Goal: Task Accomplishment & Management: Complete application form

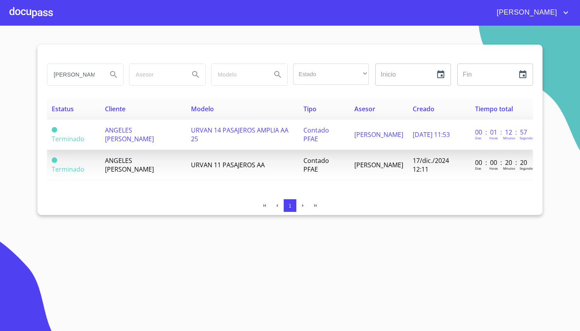
click at [250, 131] on span "URVAN 14 PASAJEROS AMPLIA AA 25" at bounding box center [239, 134] width 97 height 17
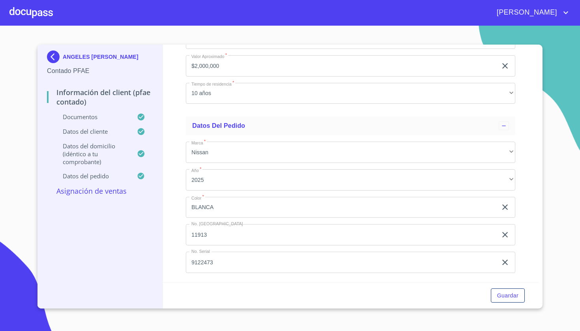
scroll to position [1944, 0]
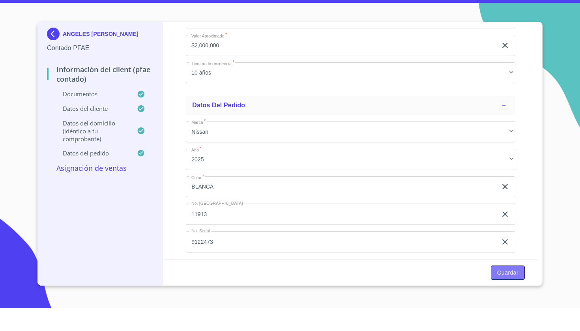
click at [510, 291] on span "Guardar" at bounding box center [507, 296] width 21 height 10
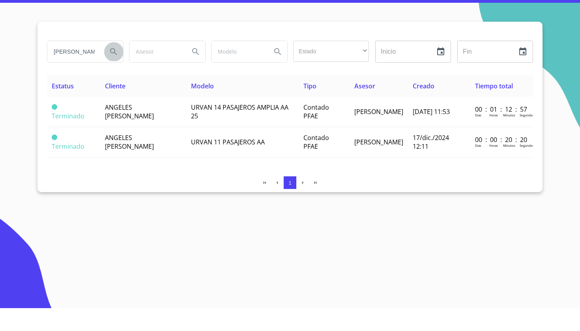
click at [117, 70] on icon "Search" at bounding box center [113, 74] width 9 height 9
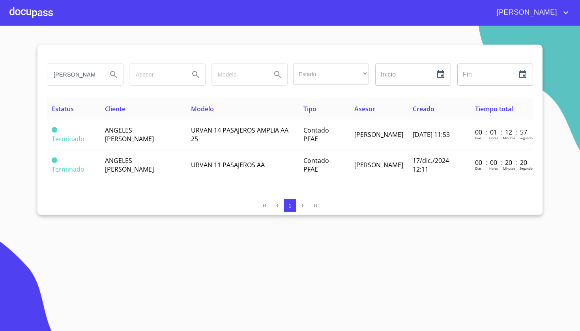
click at [24, 14] on div at bounding box center [30, 12] width 43 height 25
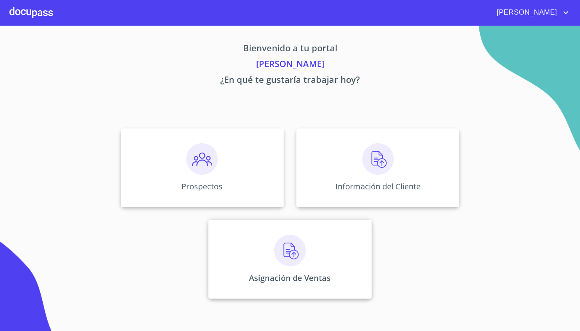
click at [292, 256] on img at bounding box center [290, 251] width 32 height 32
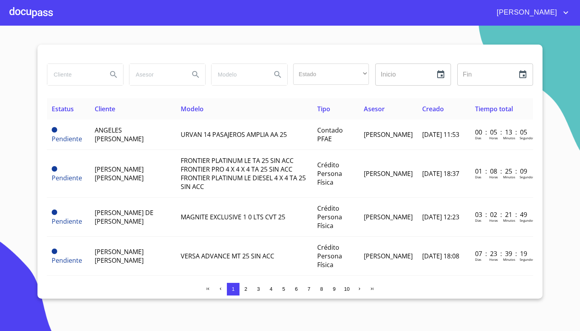
click at [84, 75] on input "search" at bounding box center [74, 74] width 54 height 21
type input "[PERSON_NAME]"
click at [112, 75] on icon "Search" at bounding box center [113, 74] width 9 height 9
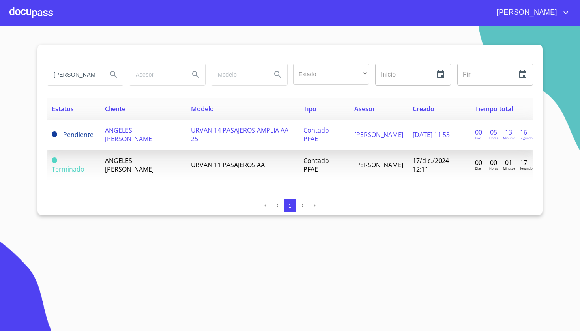
click at [222, 133] on span "URVAN 14 PASAJEROS AMPLIA AA 25" at bounding box center [239, 134] width 97 height 17
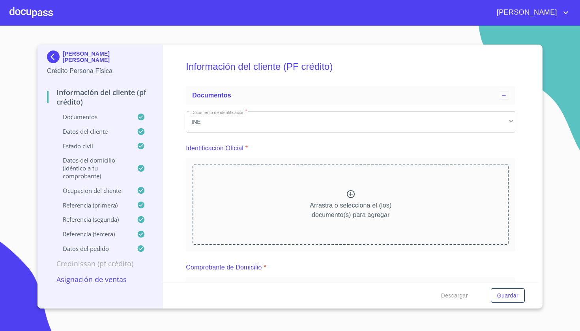
click at [31, 11] on div at bounding box center [30, 12] width 43 height 25
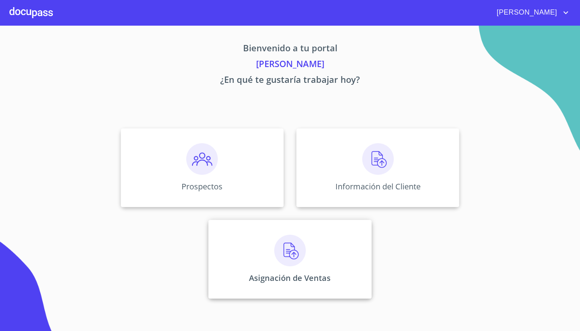
click at [292, 276] on p "Asignación de Ventas" at bounding box center [290, 278] width 82 height 11
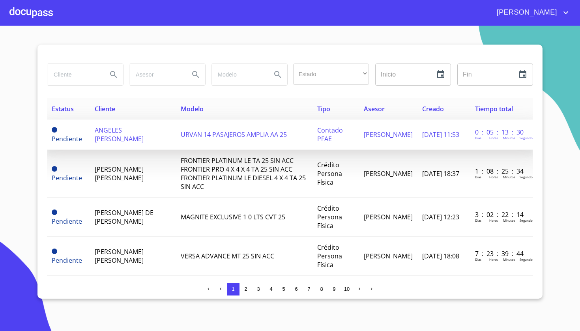
click at [193, 135] on span "URVAN 14 PASAJEROS AMPLIA AA 25" at bounding box center [234, 134] width 106 height 9
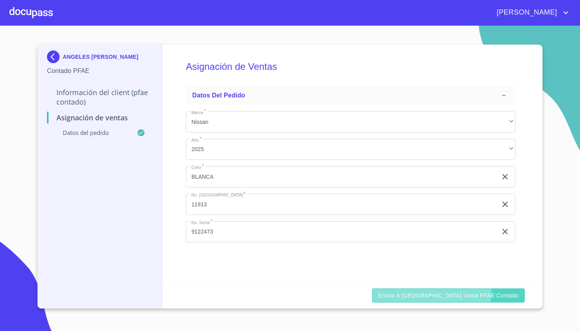
click at [437, 291] on span "Enviar a [GEOGRAPHIC_DATA] única PFAE contado" at bounding box center [449, 296] width 140 height 10
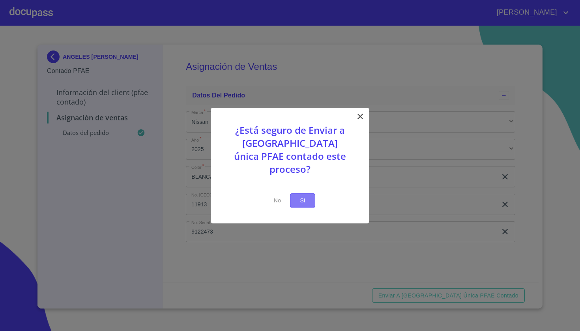
click at [308, 196] on span "Si" at bounding box center [302, 201] width 13 height 10
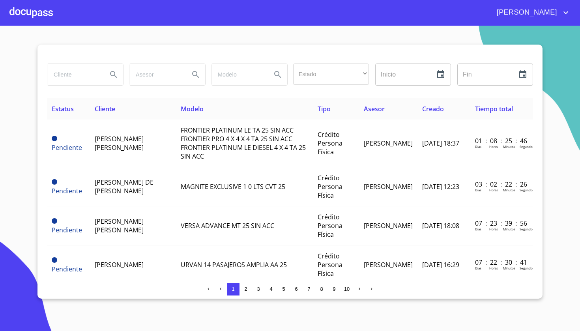
click at [96, 77] on input "search" at bounding box center [74, 74] width 54 height 21
type input "angeles justo"
click at [115, 72] on icon "Search" at bounding box center [113, 74] width 9 height 9
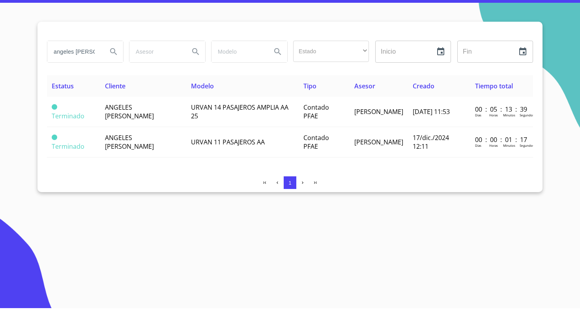
click at [103, 64] on div "angeles justo" at bounding box center [85, 74] width 76 height 21
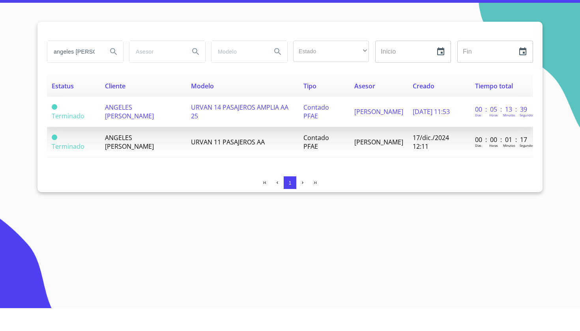
click at [134, 122] on td "ANGELES [PERSON_NAME]" at bounding box center [143, 135] width 86 height 30
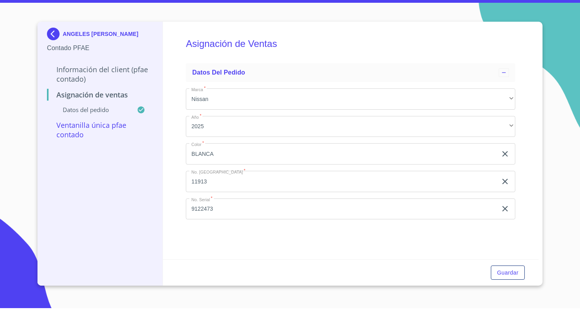
click at [54, 2] on div "[PERSON_NAME]" at bounding box center [290, 12] width 580 height 25
